Goal: Task Accomplishment & Management: Manage account settings

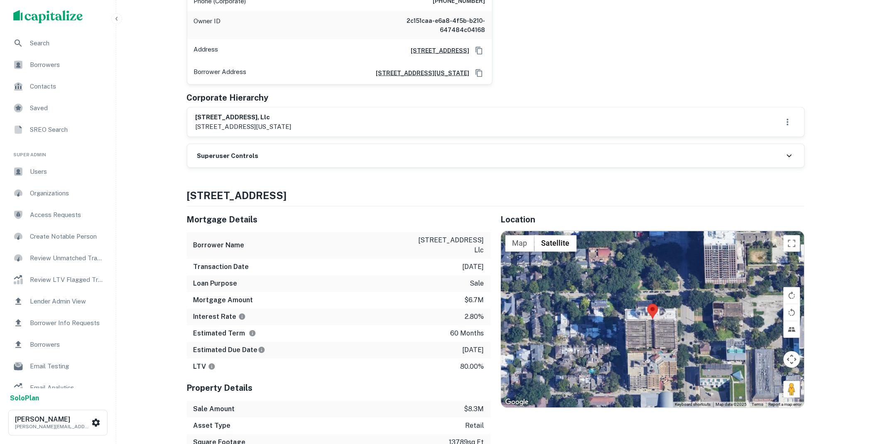
scroll to position [338, 0]
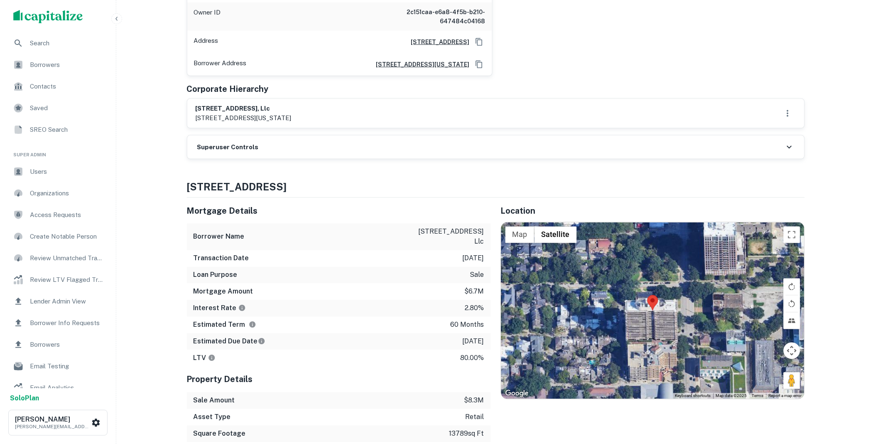
click at [272, 135] on div "Superuser Controls" at bounding box center [495, 146] width 617 height 23
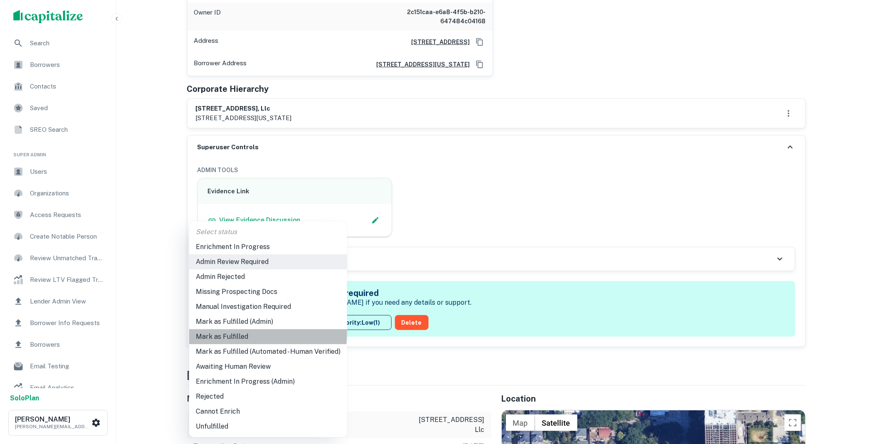
click at [246, 332] on li "Mark as Fulfilled" at bounding box center [268, 336] width 158 height 15
